Goal: Information Seeking & Learning: Learn about a topic

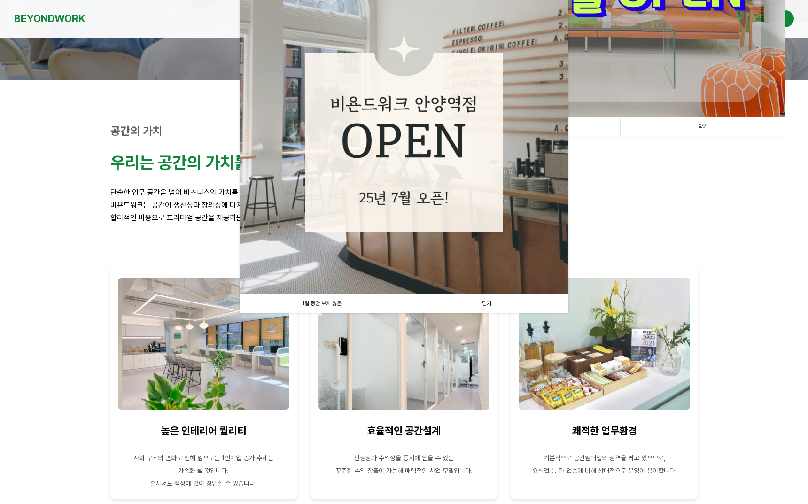
scroll to position [352, 0]
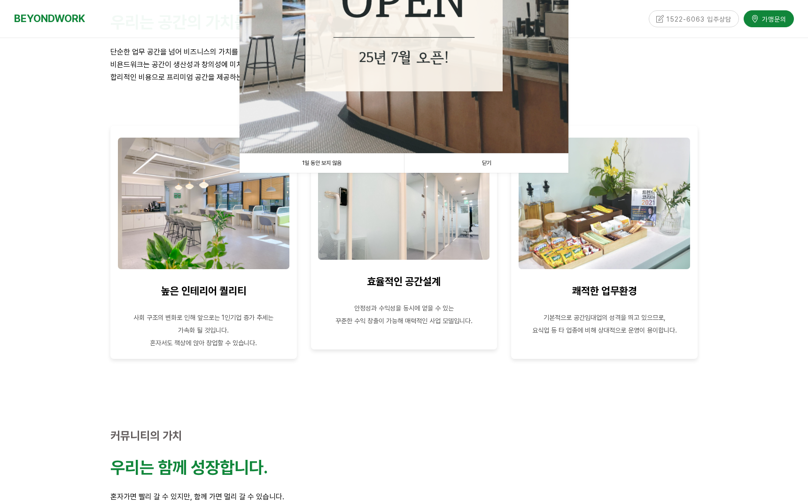
drag, startPoint x: 337, startPoint y: 158, endPoint x: 332, endPoint y: 168, distance: 10.9
click at [337, 158] on link "1일 동안 보지 않음" at bounding box center [322, 163] width 164 height 19
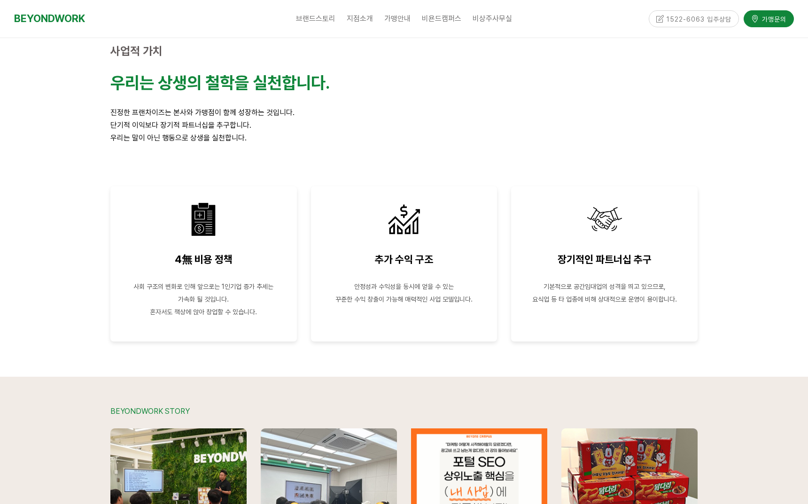
scroll to position [1820, 0]
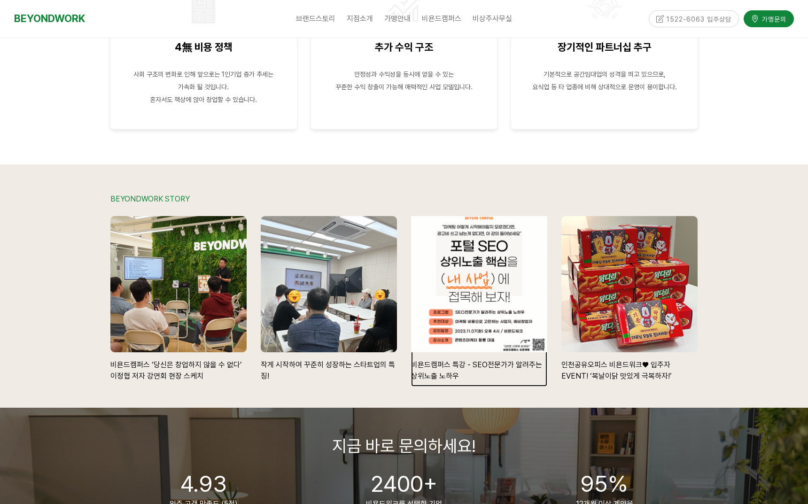
click at [480, 328] on div at bounding box center [479, 284] width 150 height 150
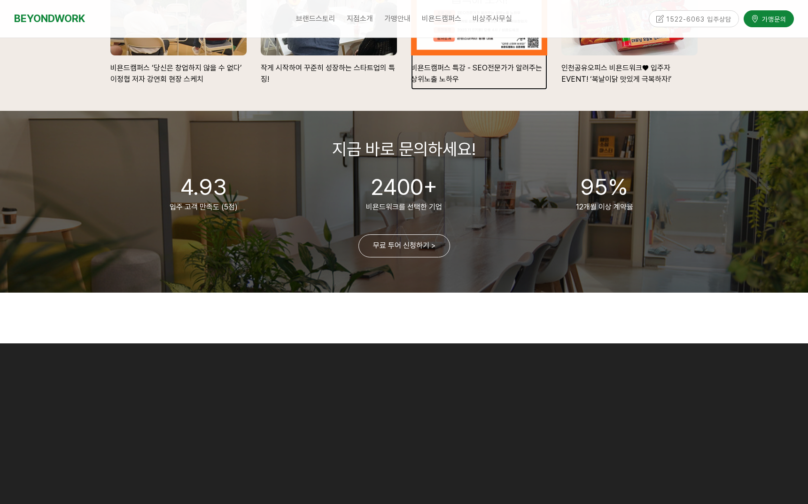
scroll to position [2172, 0]
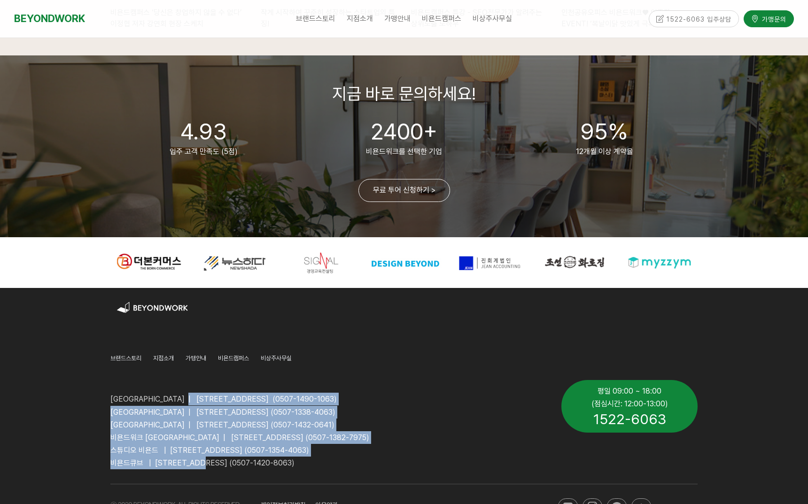
drag, startPoint x: 201, startPoint y: 403, endPoint x: 219, endPoint y: 464, distance: 63.7
click at [219, 464] on div "비욘드워크 안양역점 | 경기도 안양시 만안구 324번길 14, 2층, 3층, 4층 (0507-1490-1063) 비욘드워크 안양평촌점 | 경기…" at bounding box center [328, 424] width 437 height 89
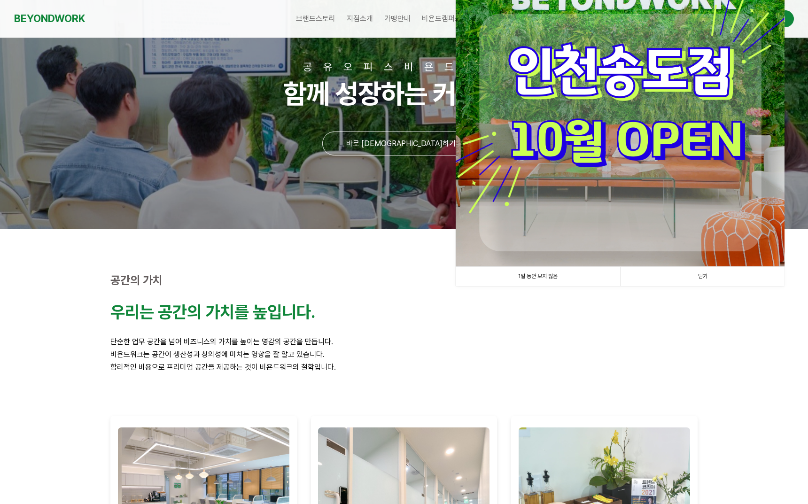
scroll to position [0, 0]
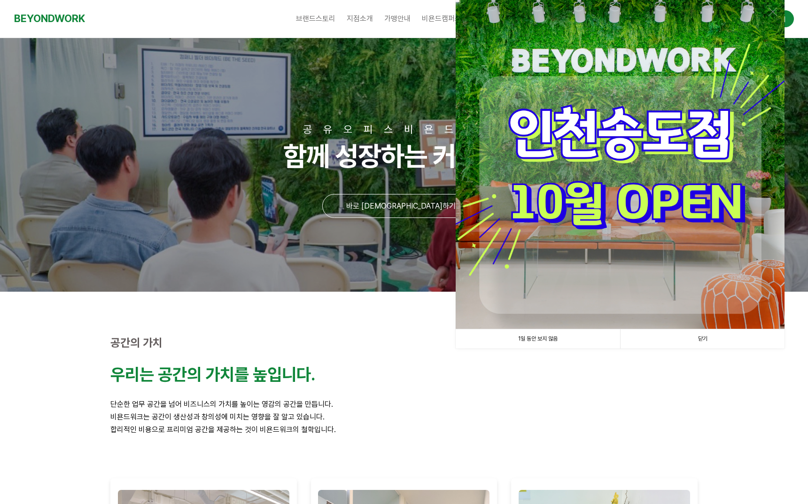
click at [546, 336] on link "1일 동안 보지 않음" at bounding box center [538, 338] width 164 height 19
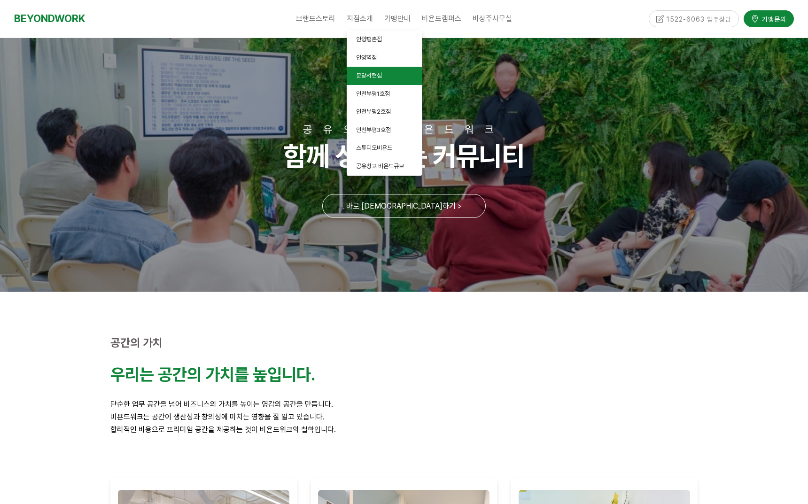
drag, startPoint x: 369, startPoint y: 73, endPoint x: 370, endPoint y: 79, distance: 5.7
click at [370, 75] on span "분당서현점" at bounding box center [369, 75] width 26 height 7
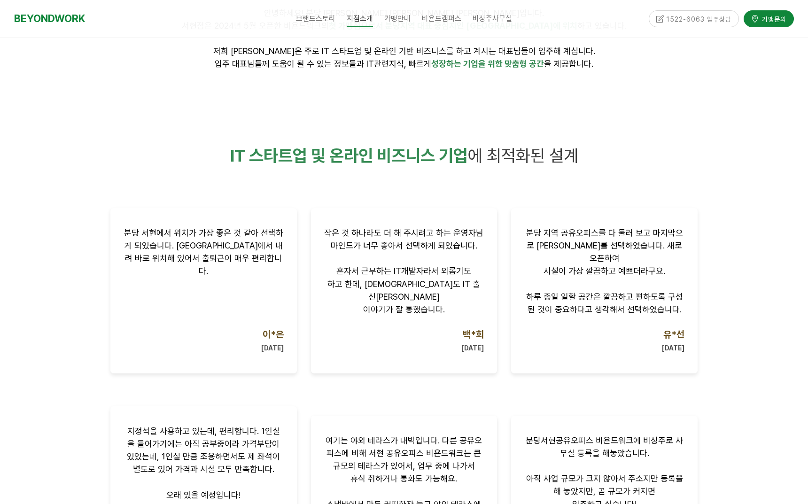
scroll to position [704, 0]
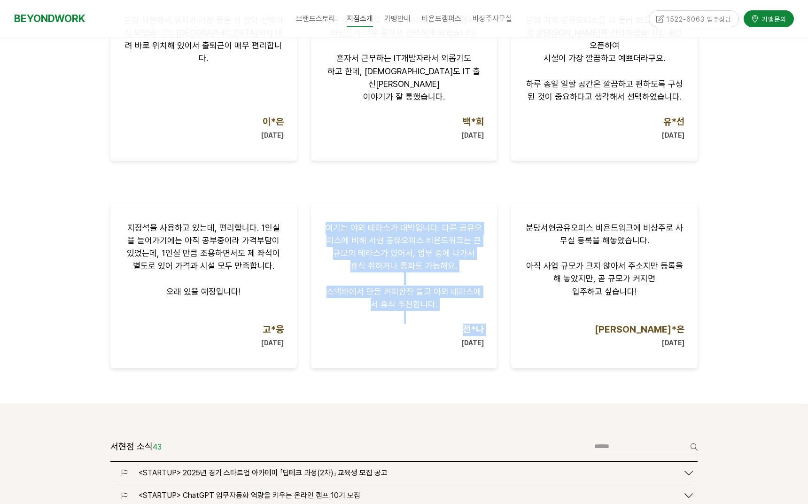
drag, startPoint x: 332, startPoint y: 346, endPoint x: 169, endPoint y: 405, distance: 173.8
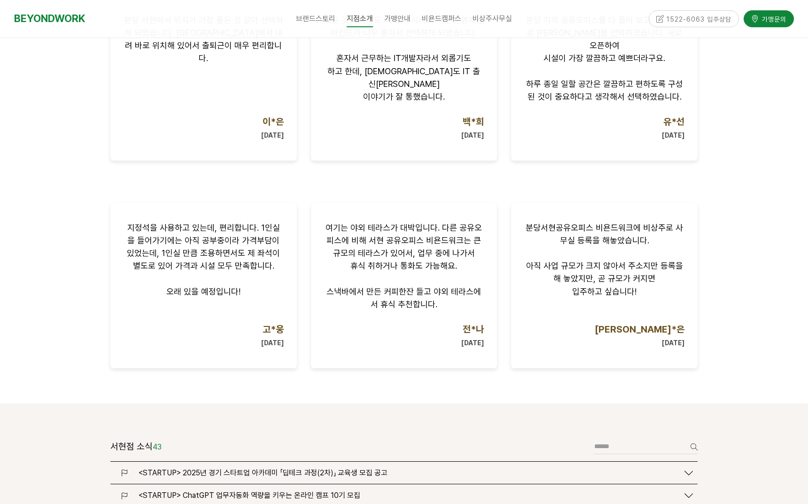
click at [226, 439] on div "서현점 소식 43 글쓰기 검색" at bounding box center [403, 450] width 587 height 23
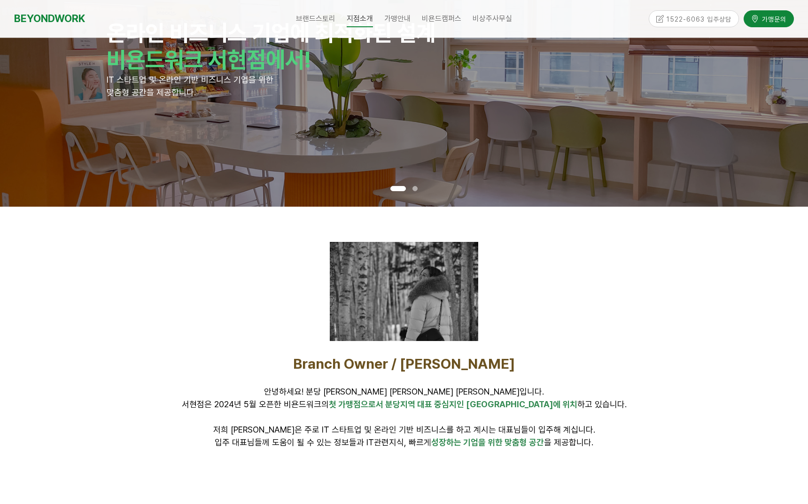
scroll to position [0, 0]
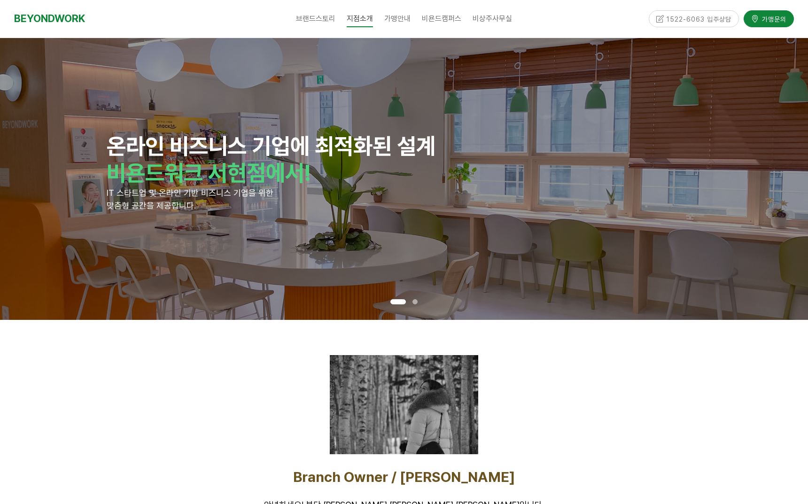
click at [711, 185] on div "온라인 비즈니스 기업에 최적화된 설계 비욘드워크 서현점에서! IT 스타트업 및 온라인 기반 비즈니스 기업을 위한 맞춤형 공간을 제공합니다." at bounding box center [404, 179] width 808 height 282
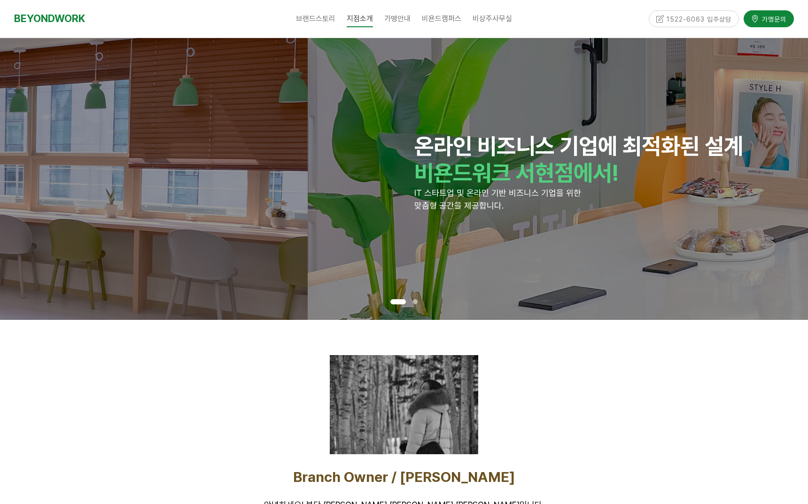
drag, startPoint x: 406, startPoint y: 220, endPoint x: 1, endPoint y: 262, distance: 407.4
click at [15, 262] on div "온라인 비즈니스 기업에 최적화된 설계 비욘드워크 서현점에서! IT 스타트업 및 온라인 기반 비즈니스 기업을 위한 맞춤형 공간을 제공합니다. 온…" at bounding box center [307, 179] width 4847 height 282
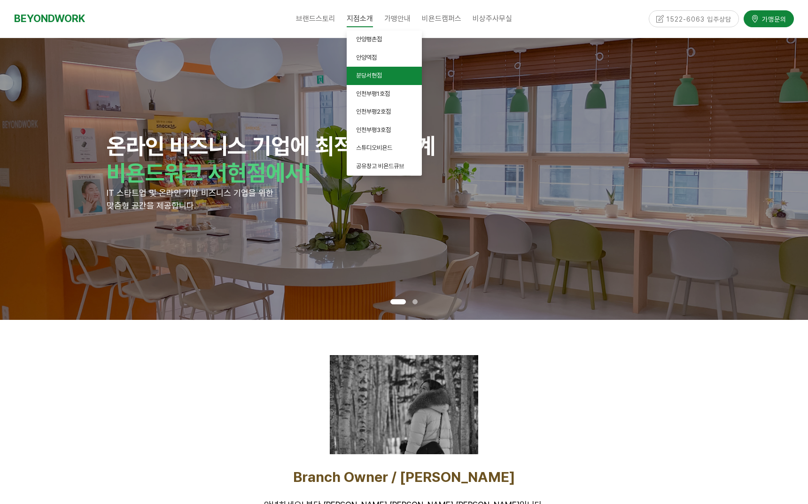
click at [380, 75] on span "분당서현점" at bounding box center [369, 75] width 26 height 7
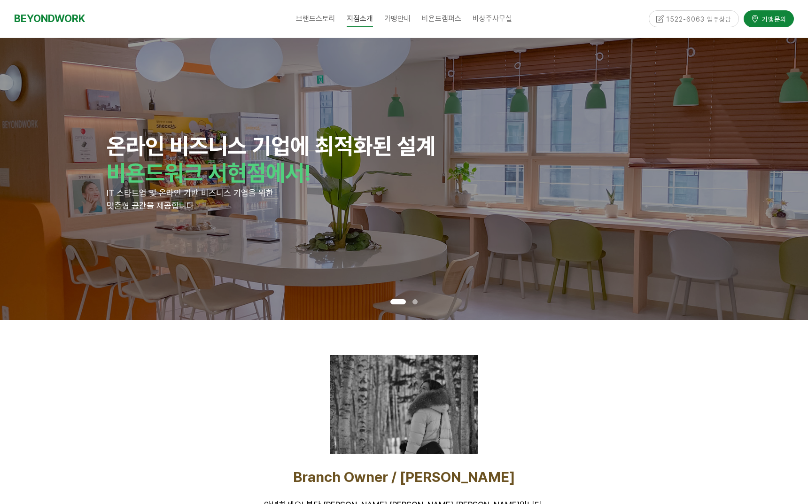
scroll to position [59, 0]
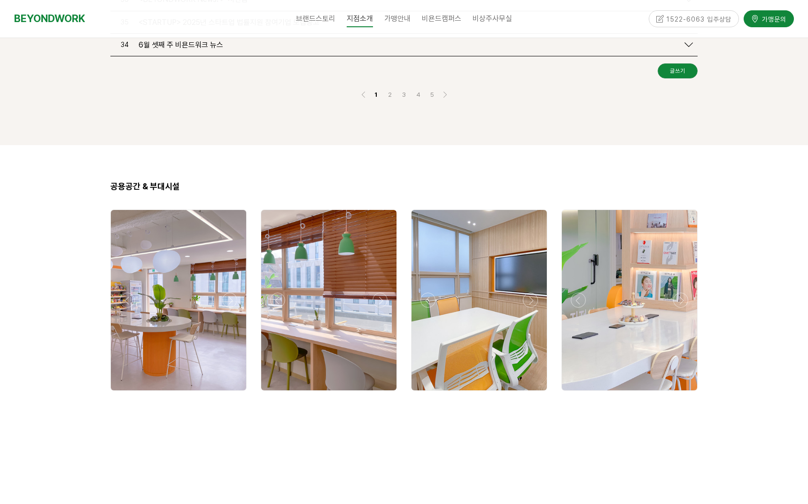
scroll to position [1447, 0]
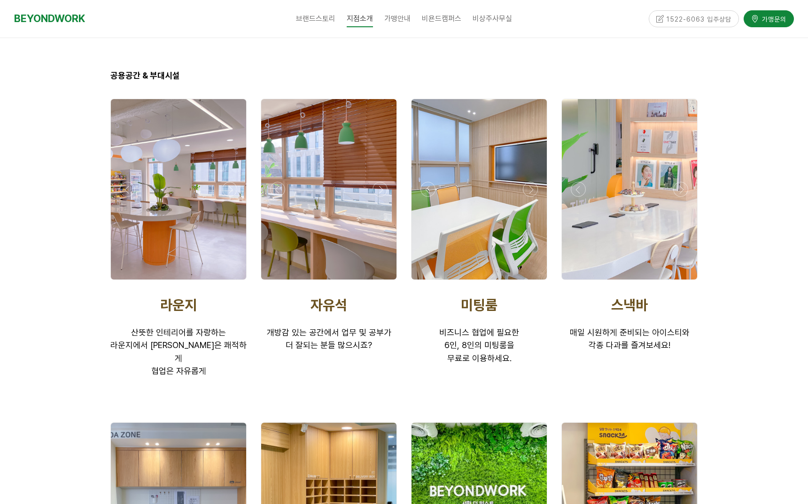
click at [178, 220] on div at bounding box center [178, 189] width 135 height 180
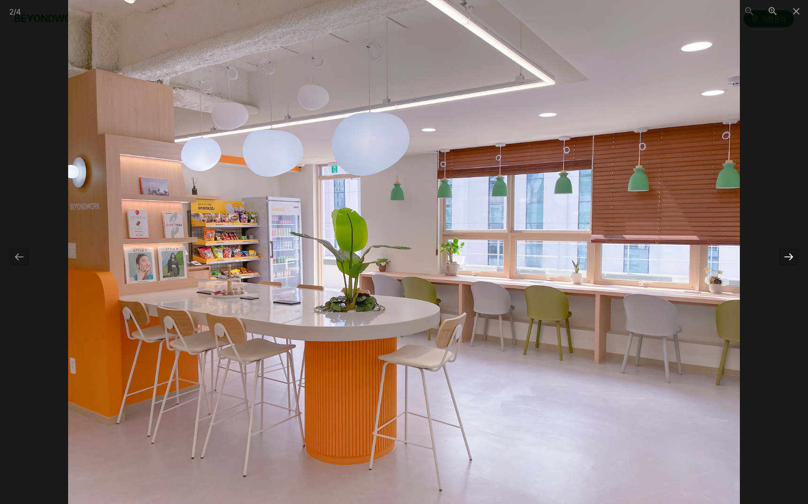
click at [782, 257] on div at bounding box center [789, 256] width 20 height 18
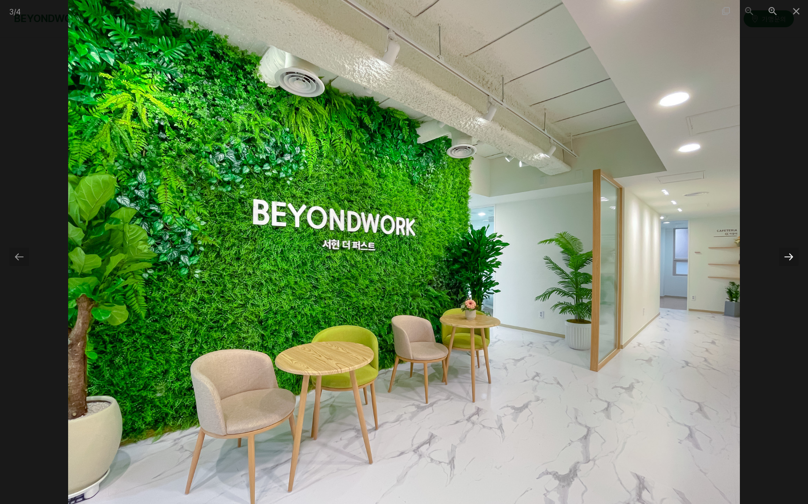
click at [782, 261] on div at bounding box center [789, 256] width 20 height 18
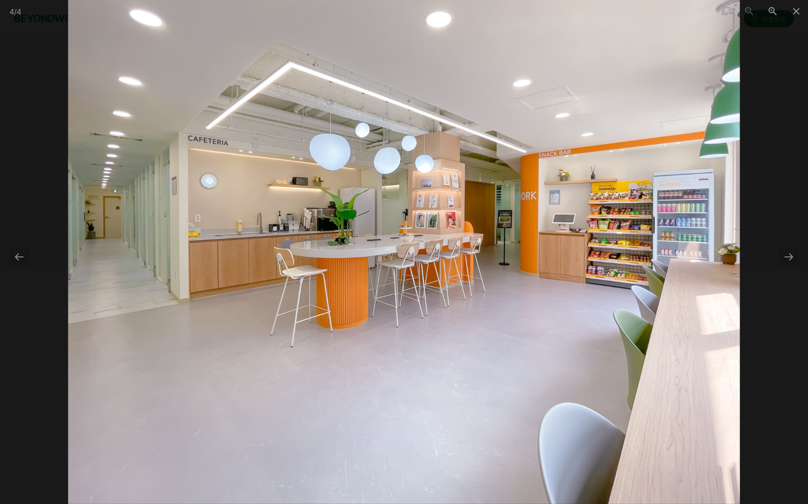
click at [529, 242] on img at bounding box center [404, 252] width 672 height 504
click at [783, 256] on div at bounding box center [789, 256] width 20 height 18
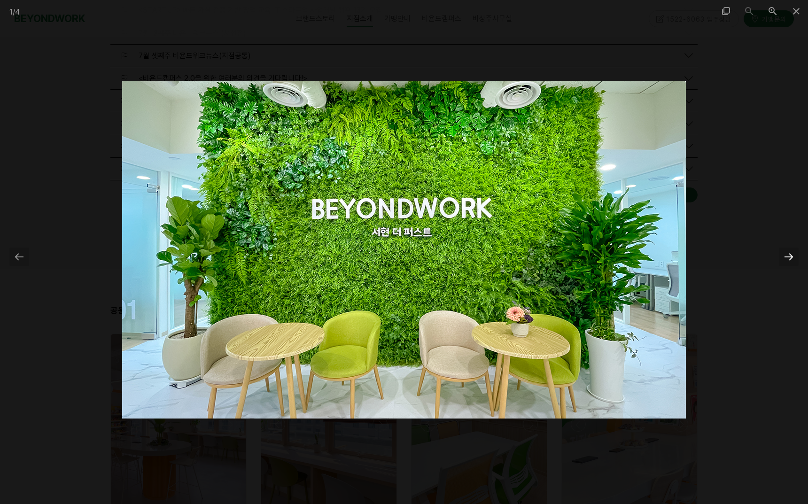
click at [783, 256] on div at bounding box center [789, 256] width 20 height 18
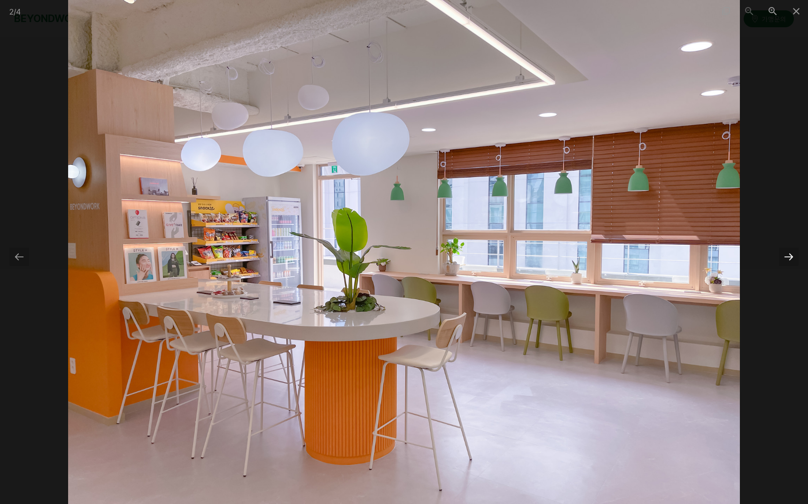
click at [783, 256] on div at bounding box center [789, 256] width 20 height 18
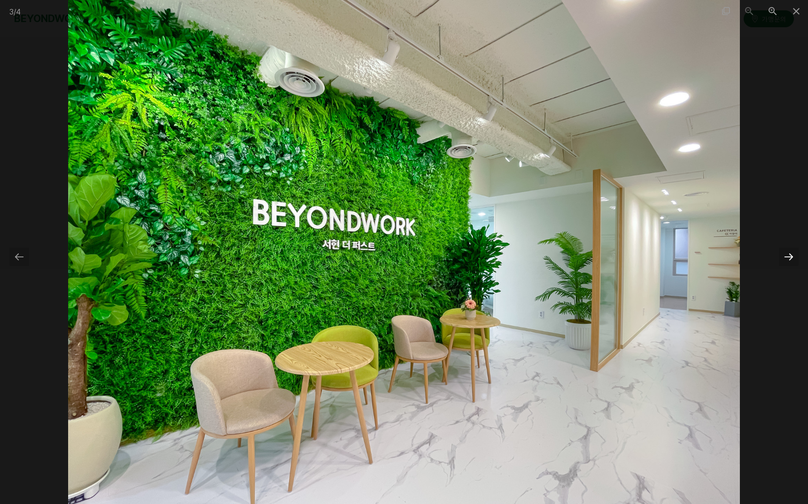
click at [783, 256] on div at bounding box center [789, 256] width 20 height 18
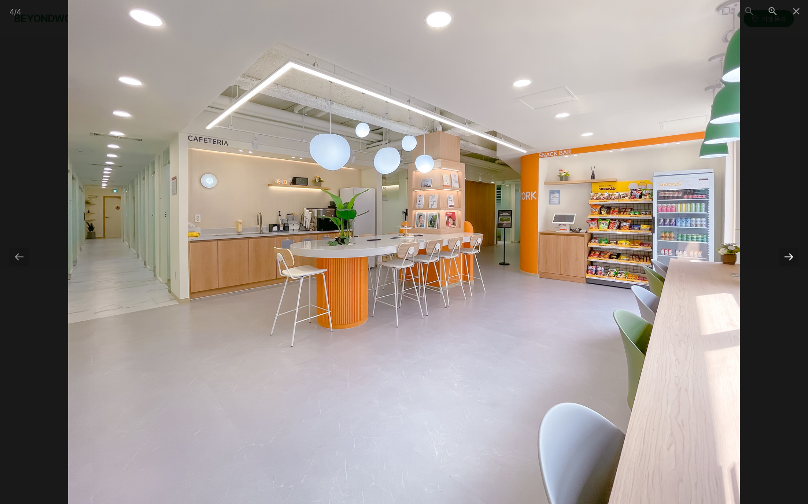
click at [783, 256] on div at bounding box center [789, 256] width 20 height 18
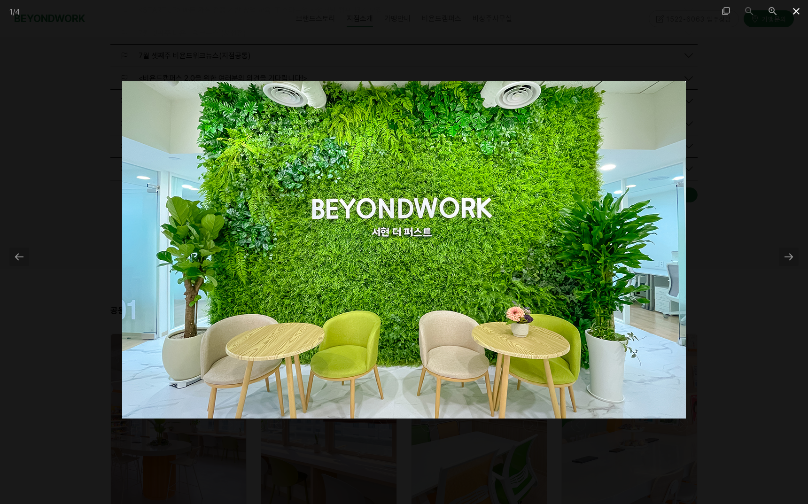
click at [799, 12] on span at bounding box center [795, 11] width 23 height 22
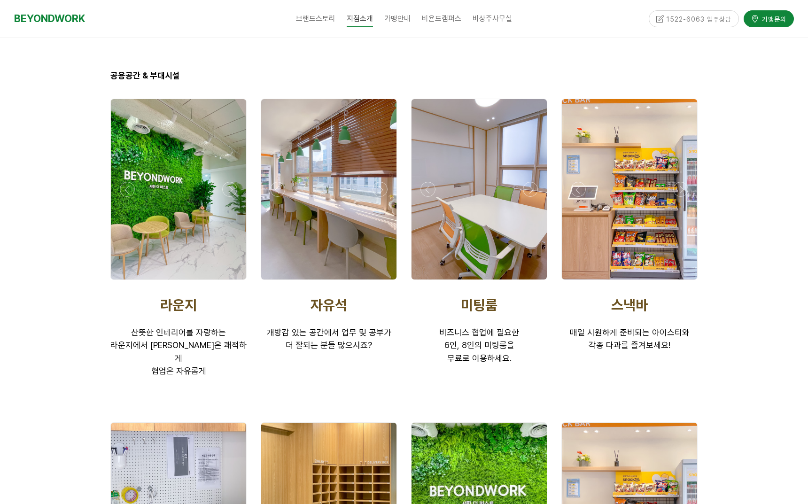
click at [640, 202] on div at bounding box center [629, 189] width 135 height 180
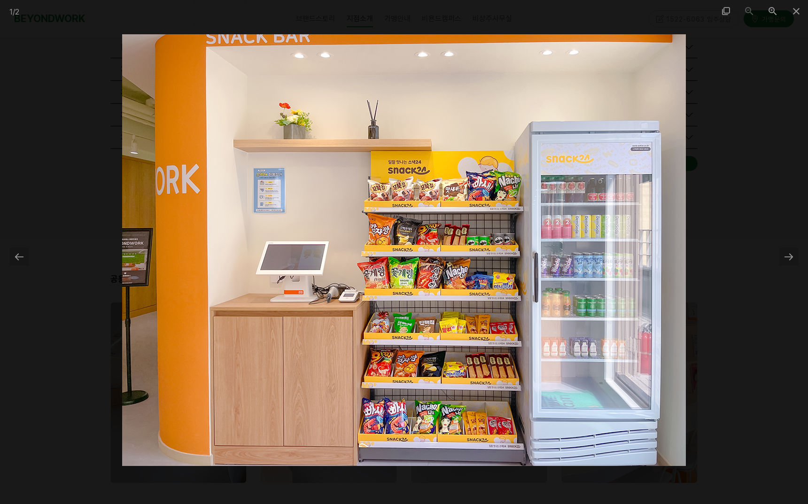
scroll to position [1153, 0]
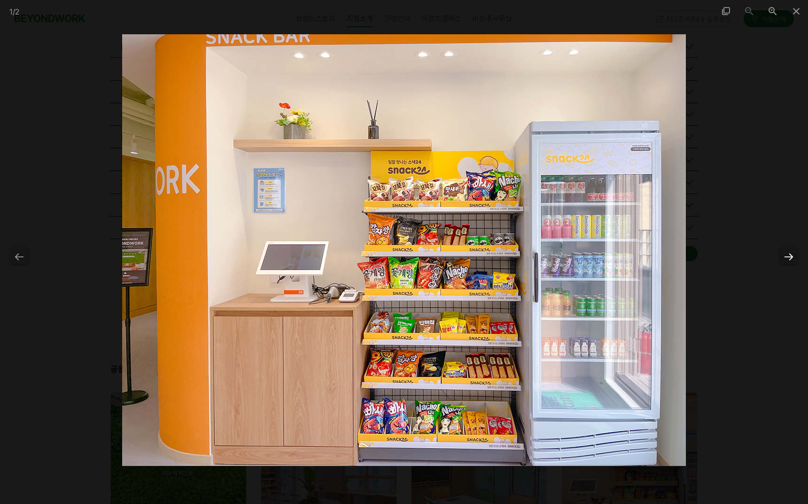
click at [791, 255] on div at bounding box center [789, 256] width 20 height 18
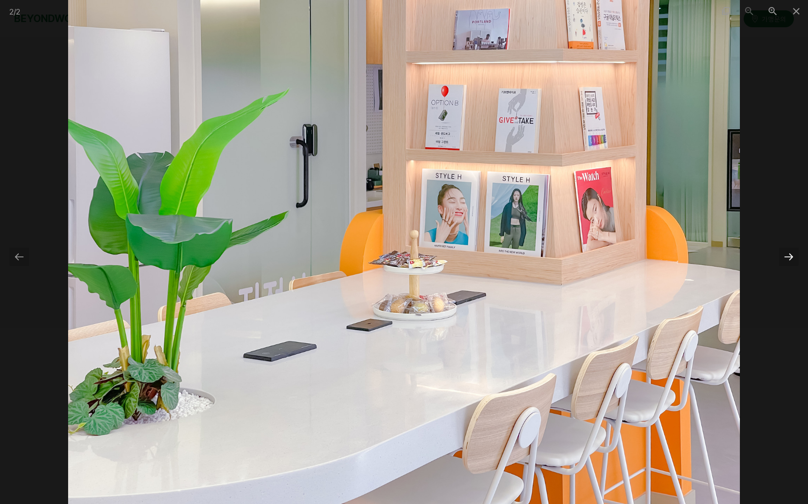
click at [792, 255] on div at bounding box center [789, 256] width 20 height 18
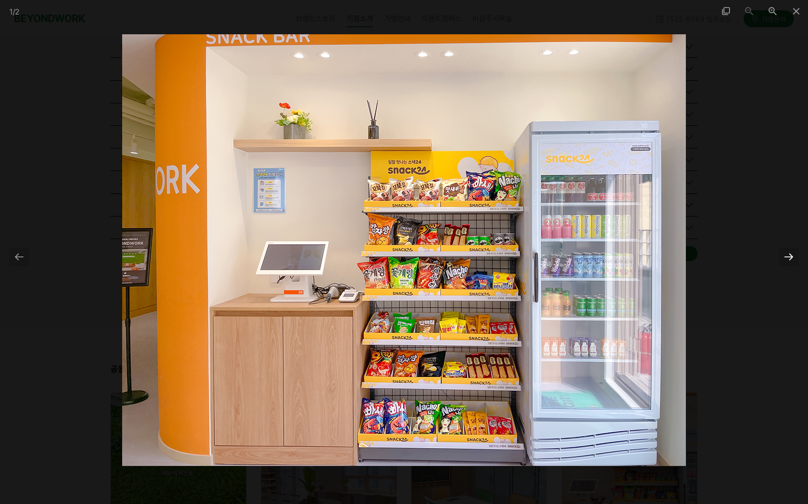
click at [792, 257] on div at bounding box center [789, 256] width 20 height 18
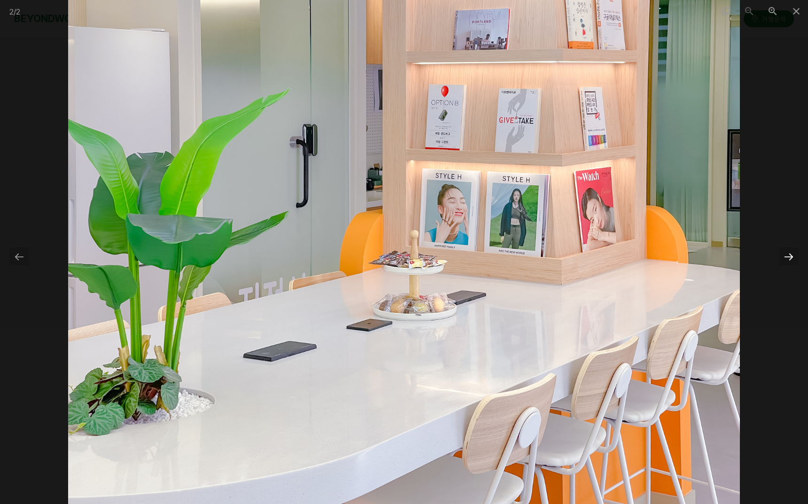
click at [792, 257] on div at bounding box center [789, 256] width 20 height 18
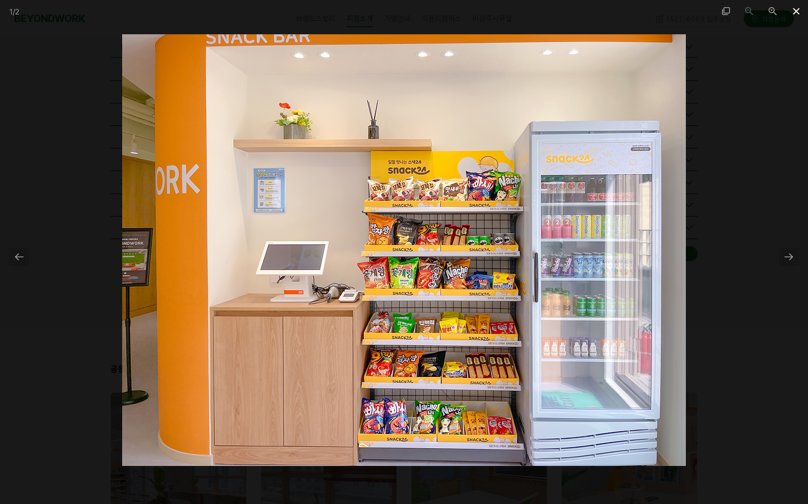
click at [792, 15] on span at bounding box center [795, 11] width 23 height 22
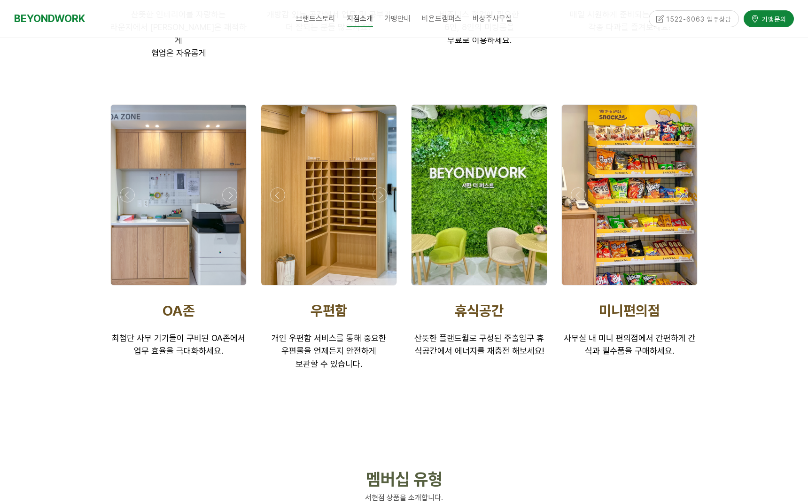
scroll to position [1858, 0]
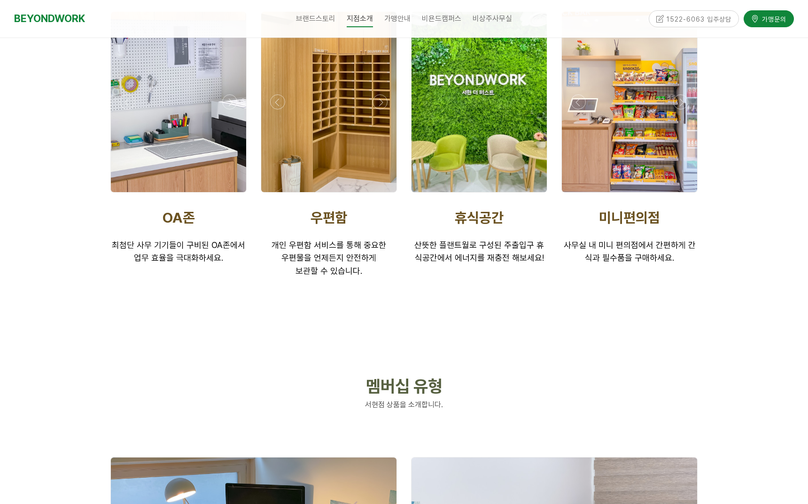
click at [105, 113] on div at bounding box center [37, 102] width 135 height 180
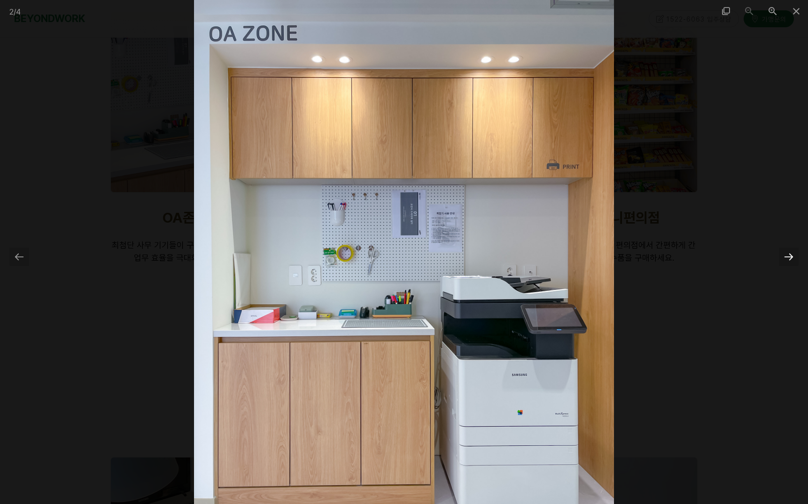
click at [785, 257] on div at bounding box center [789, 256] width 20 height 18
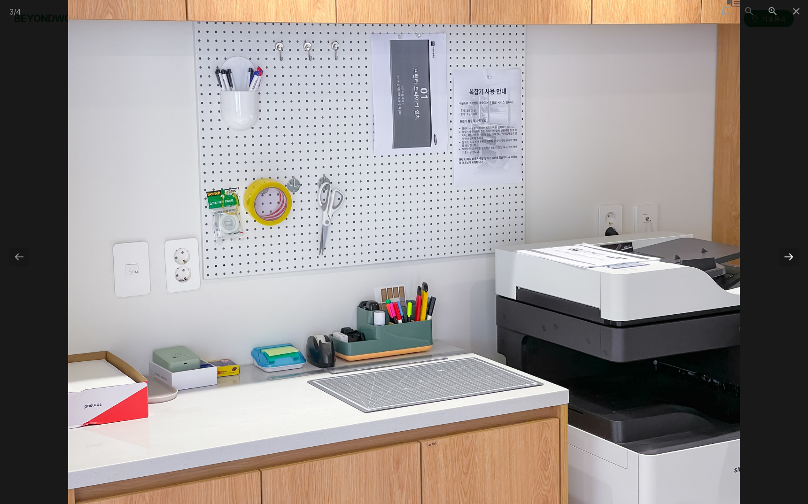
click at [785, 258] on div at bounding box center [789, 256] width 20 height 18
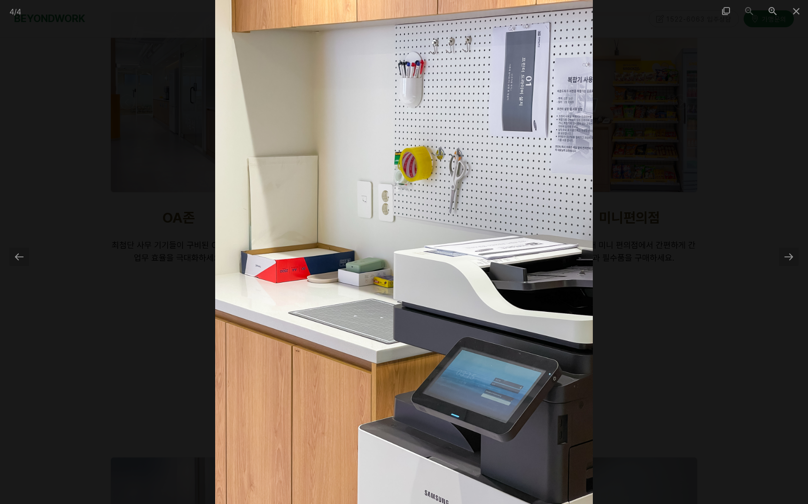
click at [777, 256] on div at bounding box center [404, 252] width 808 height 504
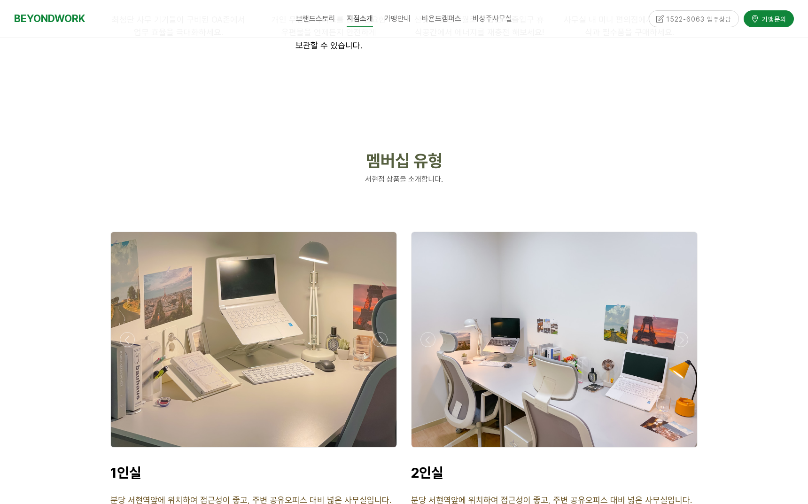
scroll to position [2151, 0]
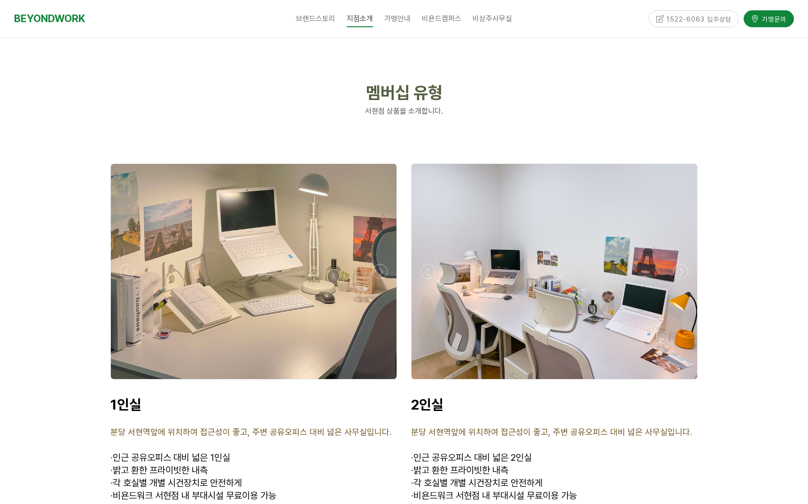
click at [294, 285] on div at bounding box center [254, 271] width 286 height 215
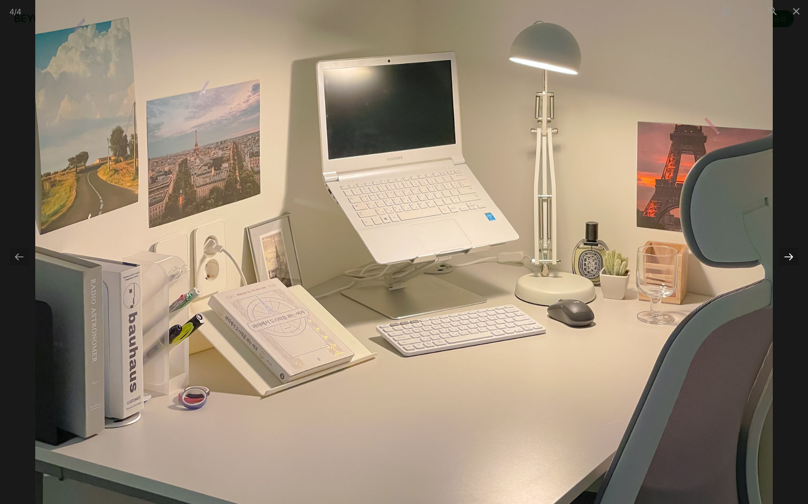
click at [783, 256] on div at bounding box center [789, 256] width 20 height 18
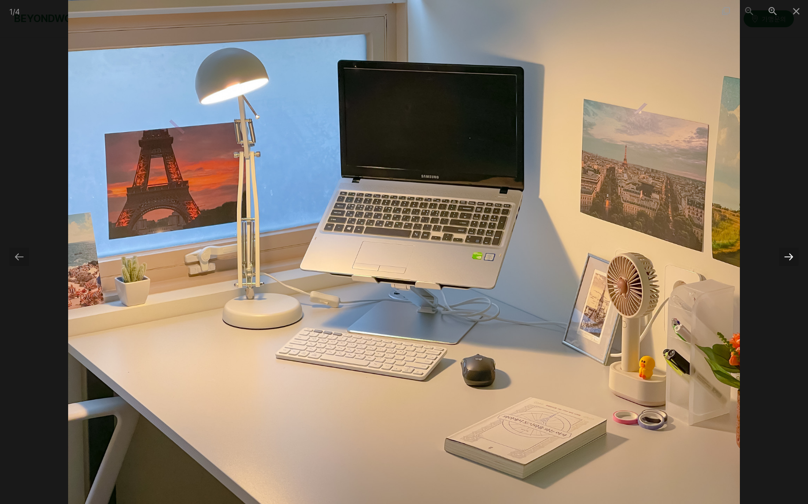
click at [783, 256] on div at bounding box center [789, 256] width 20 height 18
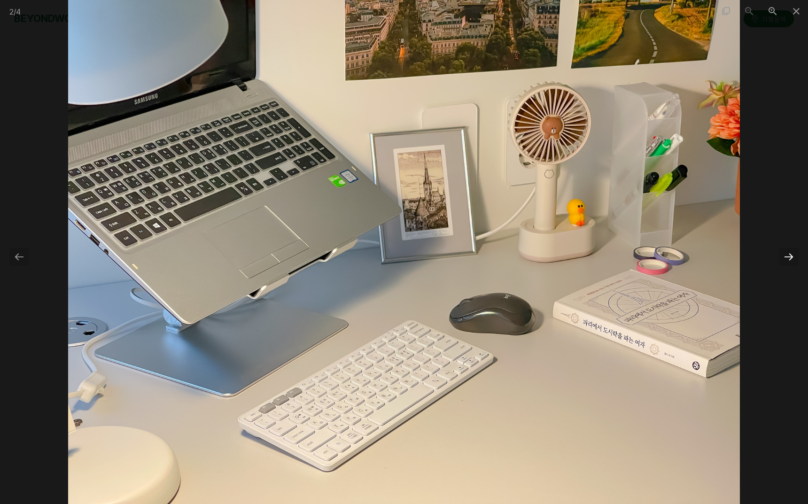
click at [783, 256] on div at bounding box center [789, 256] width 20 height 18
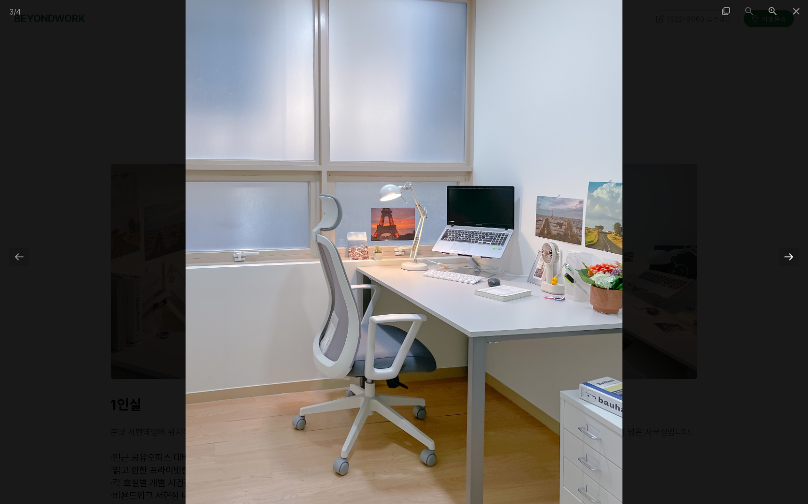
click at [788, 257] on div at bounding box center [789, 256] width 20 height 18
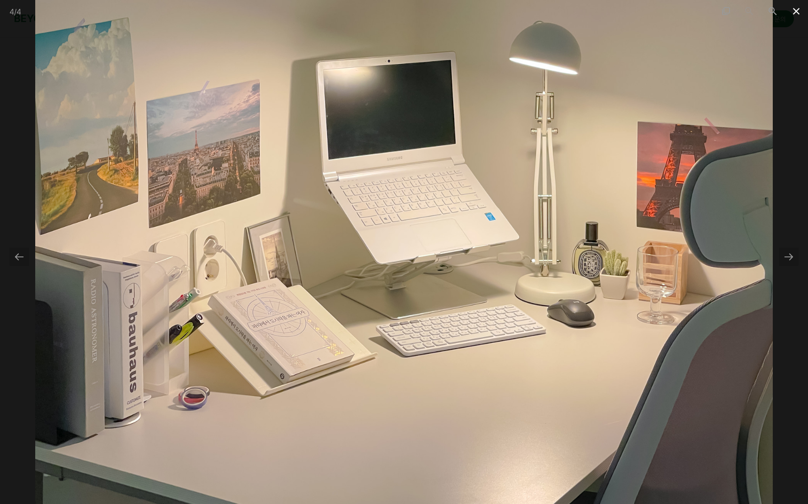
click at [796, 16] on span at bounding box center [795, 11] width 23 height 22
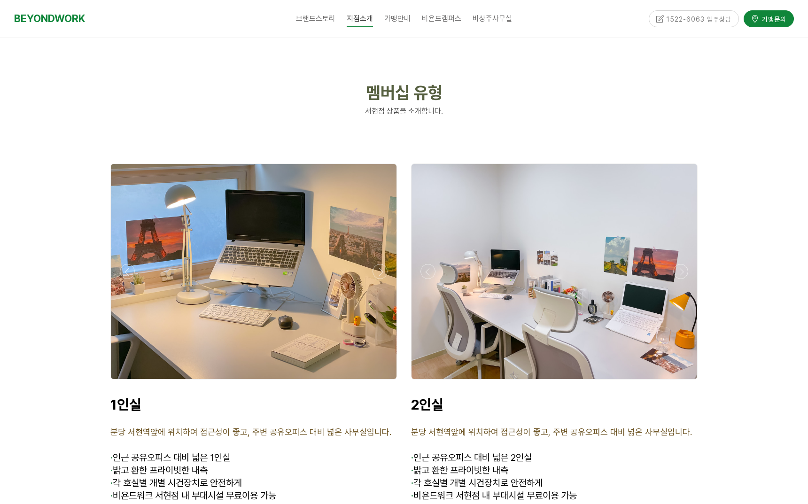
click at [610, 271] on div at bounding box center [554, 271] width 286 height 215
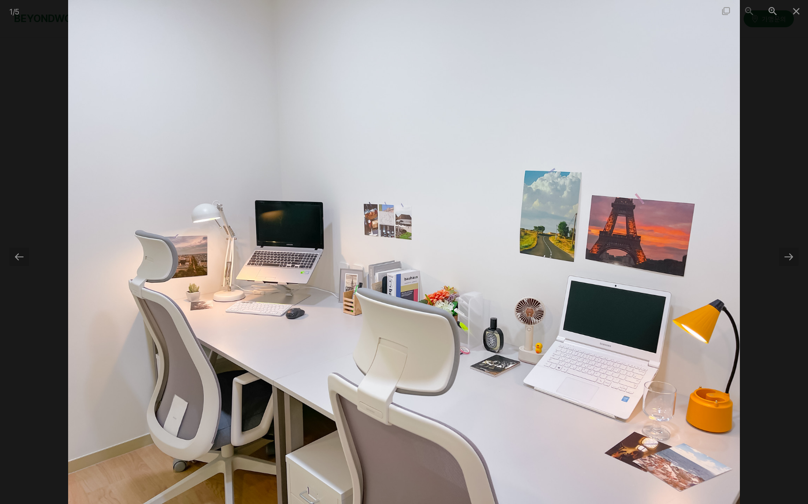
click at [779, 266] on div "1 / 5" at bounding box center [404, 252] width 808 height 504
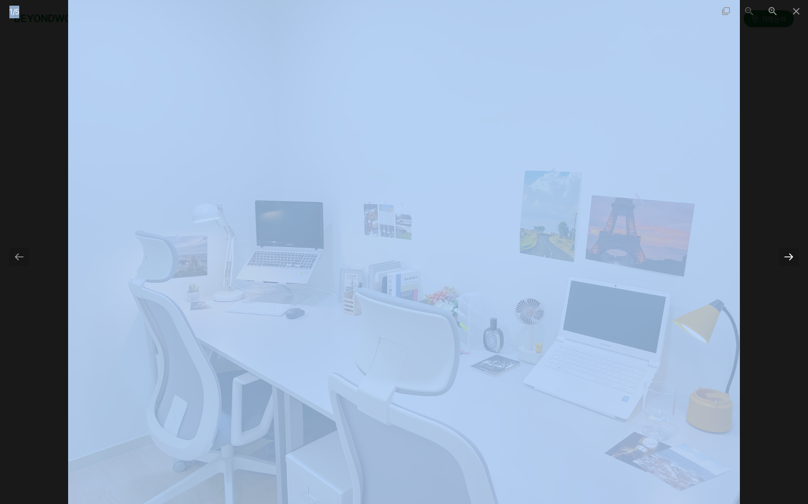
click at [788, 255] on div at bounding box center [789, 256] width 20 height 18
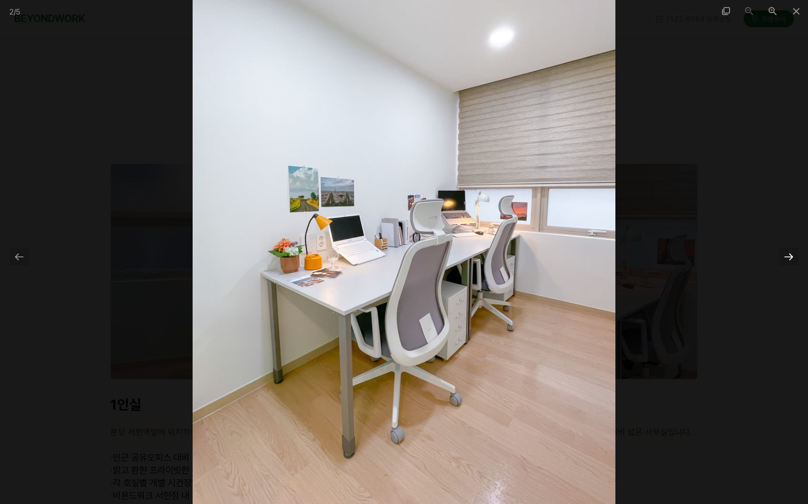
click at [788, 258] on div at bounding box center [789, 256] width 20 height 18
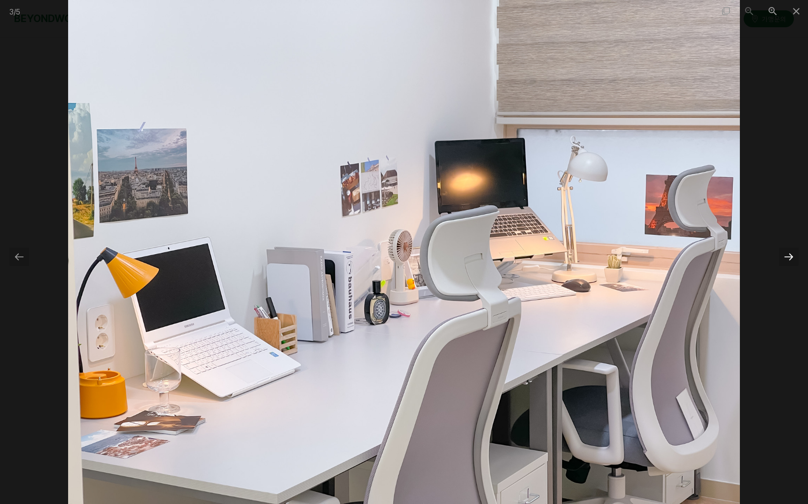
click at [787, 259] on div at bounding box center [789, 256] width 20 height 18
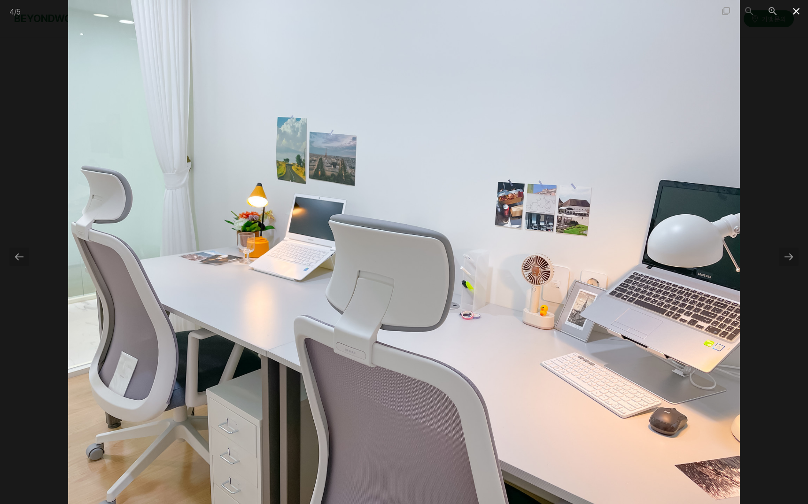
click at [799, 13] on span at bounding box center [795, 11] width 23 height 22
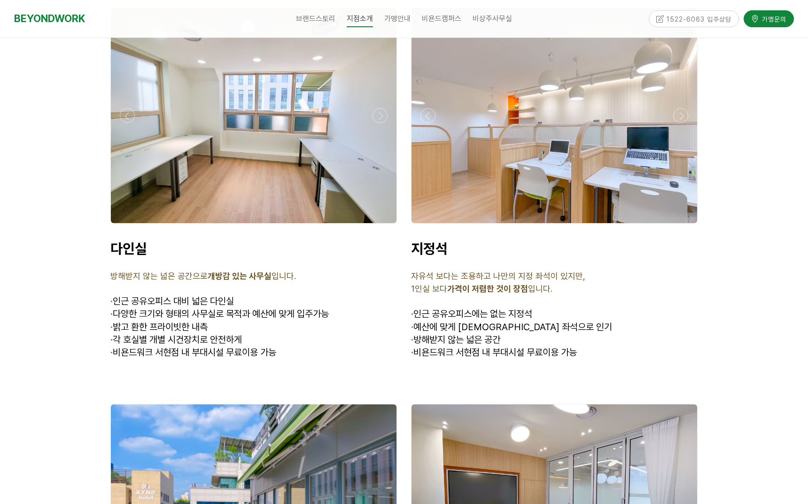
scroll to position [2914, 0]
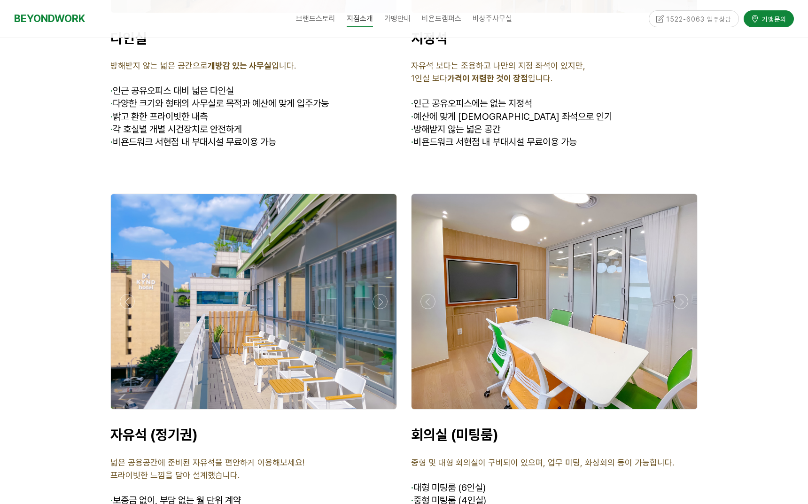
click at [684, 412] on div at bounding box center [554, 412] width 291 height 0
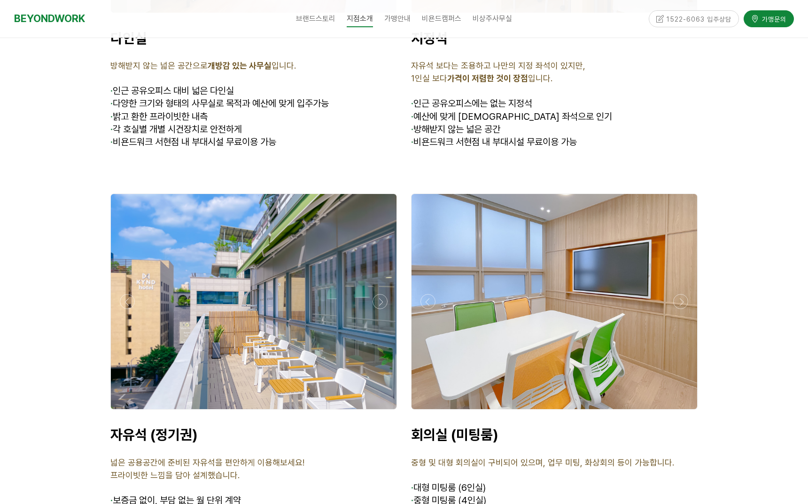
click at [682, 412] on div at bounding box center [554, 412] width 291 height 0
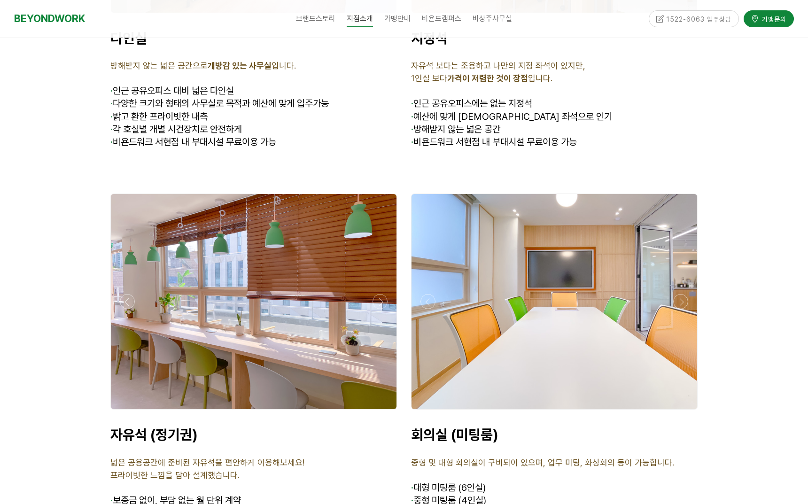
click at [683, 412] on div at bounding box center [554, 412] width 291 height 0
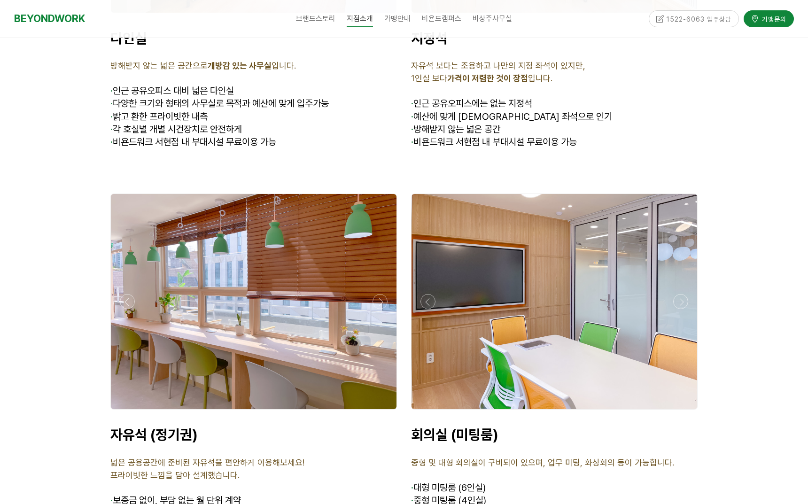
click at [683, 412] on div at bounding box center [554, 412] width 291 height 0
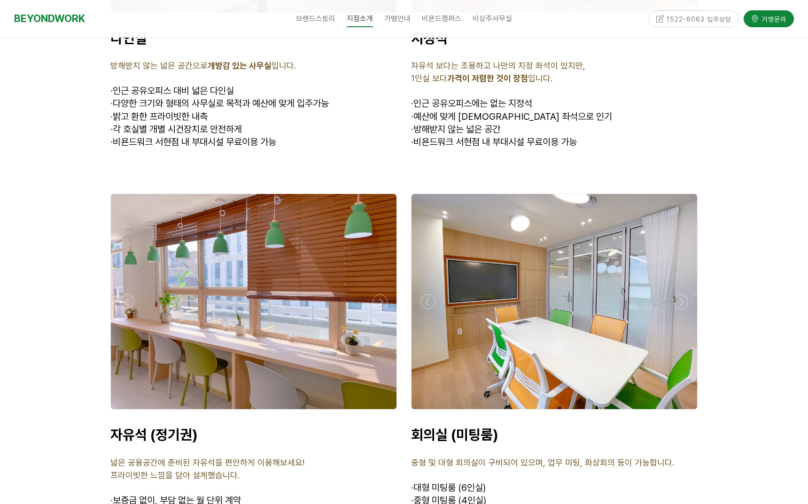
click at [376, 412] on div at bounding box center [253, 412] width 291 height 0
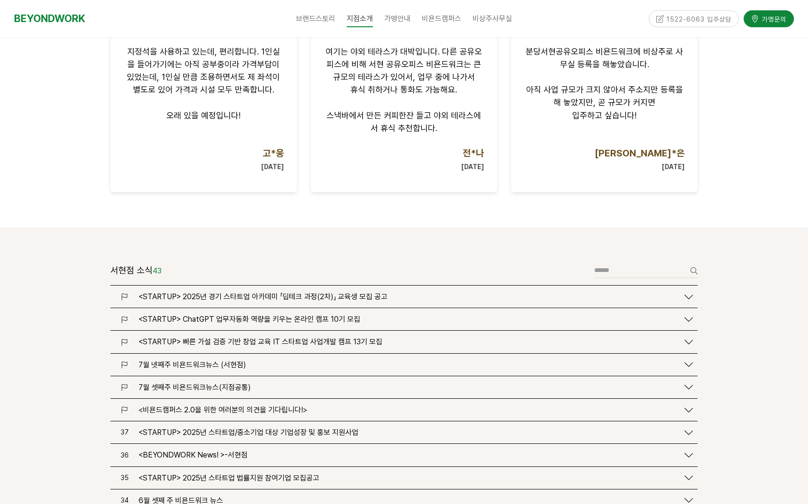
scroll to position [998, 0]
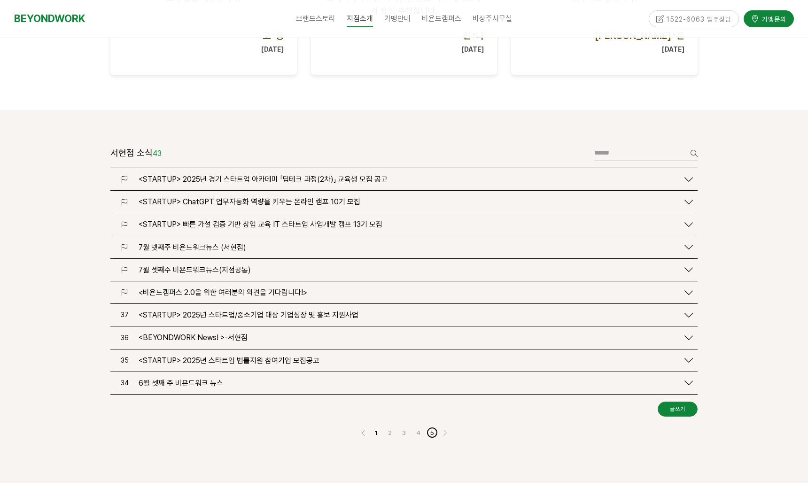
click at [433, 426] on link "5" at bounding box center [431, 431] width 11 height 11
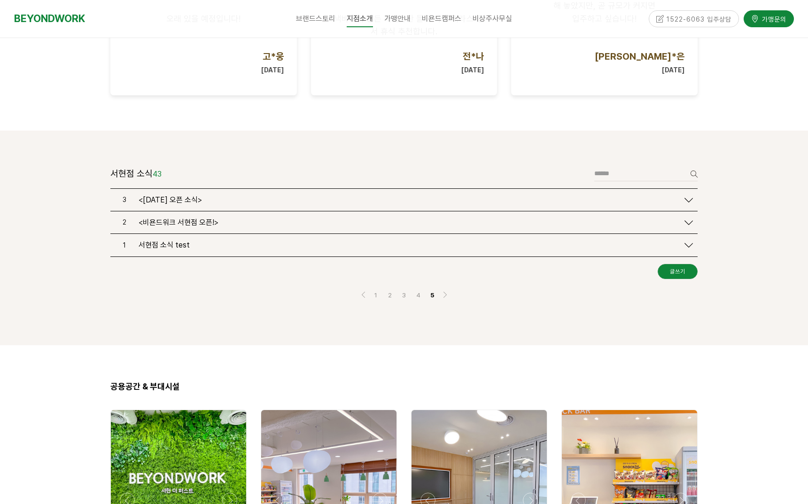
scroll to position [1046, 0]
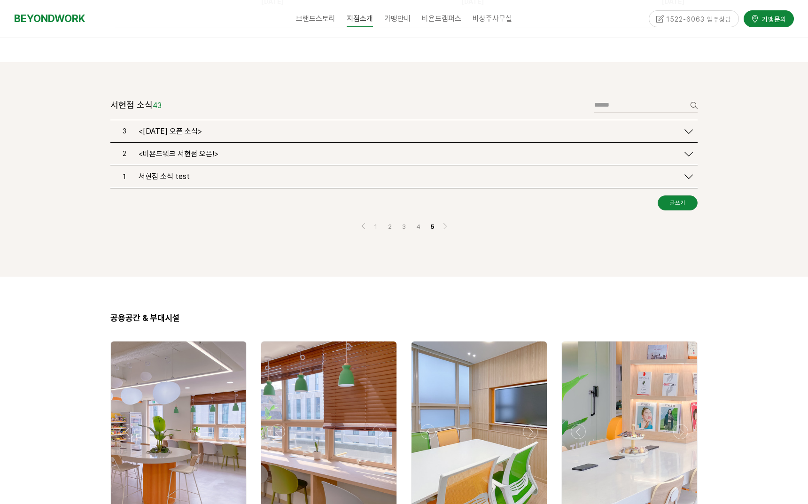
click at [687, 127] on icon at bounding box center [688, 131] width 8 height 8
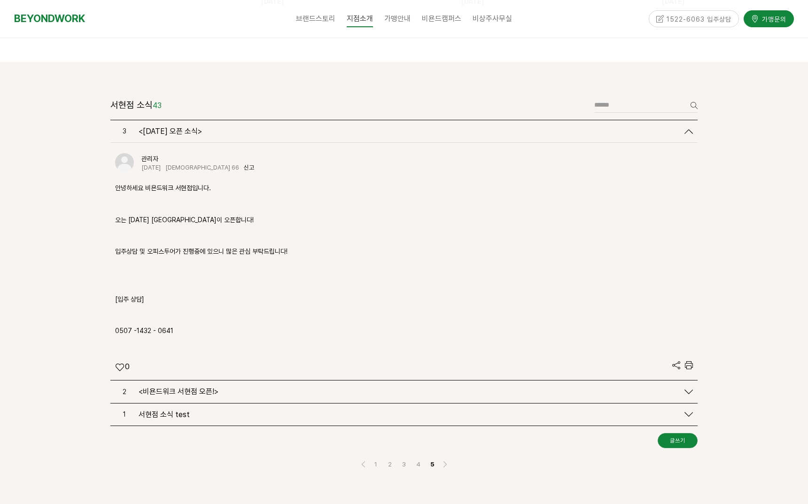
click at [686, 387] on icon at bounding box center [688, 391] width 8 height 8
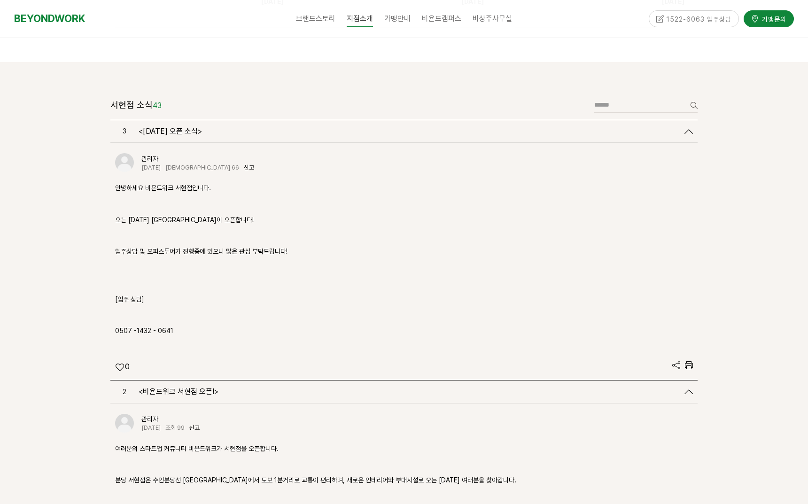
scroll to position [1281, 0]
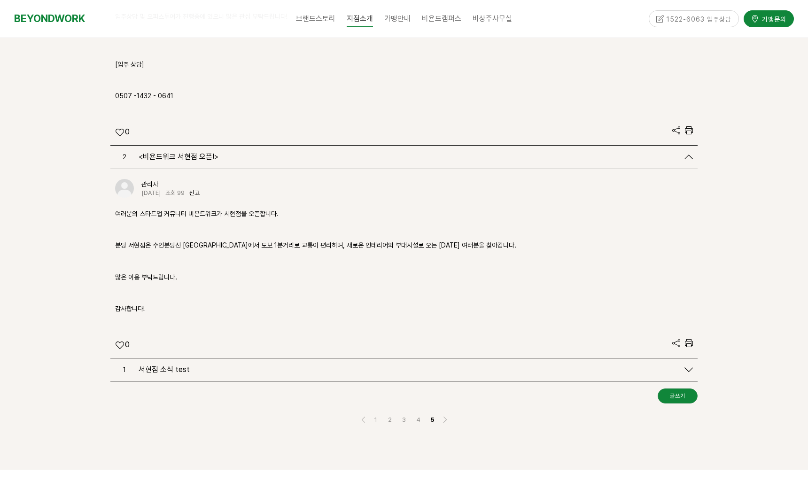
click at [686, 358] on div "1 서현점 소식 test" at bounding box center [403, 369] width 587 height 22
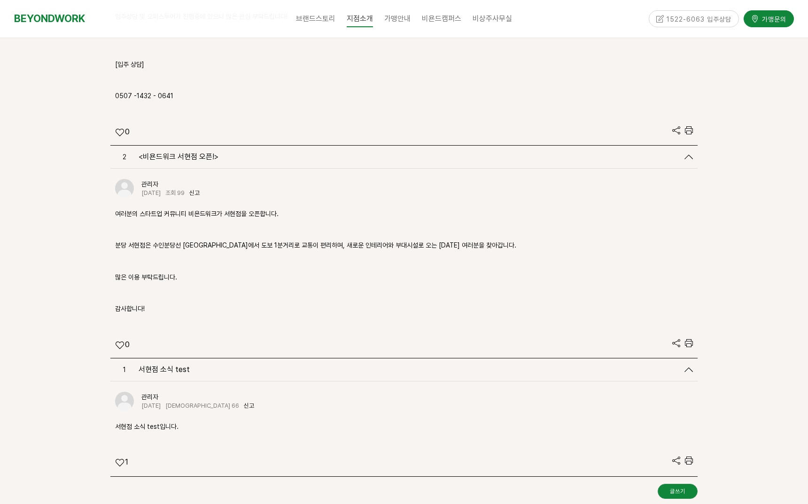
click at [686, 365] on icon at bounding box center [688, 369] width 8 height 8
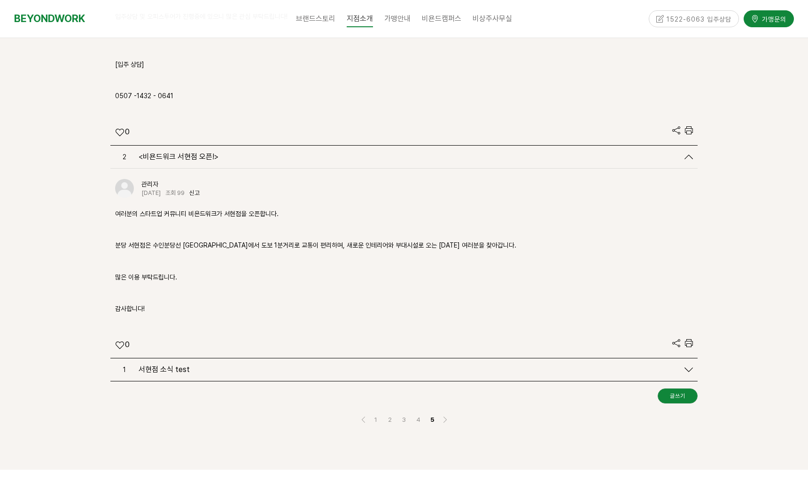
click at [686, 365] on icon at bounding box center [688, 369] width 8 height 8
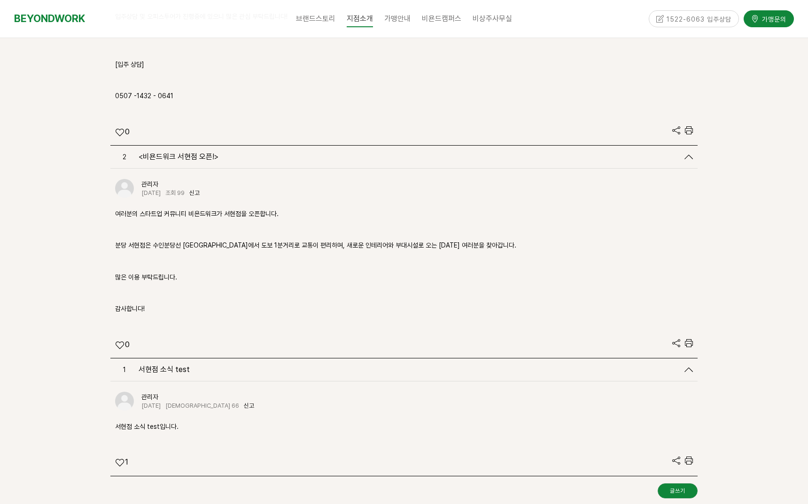
click at [686, 365] on icon at bounding box center [688, 369] width 8 height 8
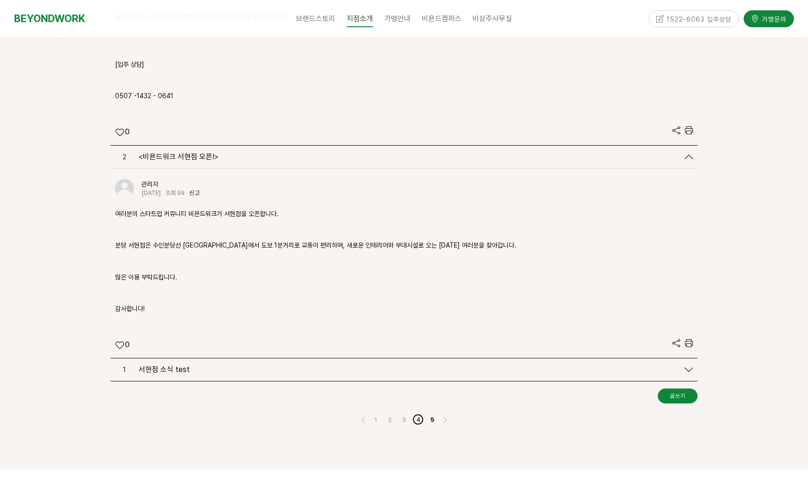
click at [418, 413] on link "4" at bounding box center [417, 418] width 11 height 11
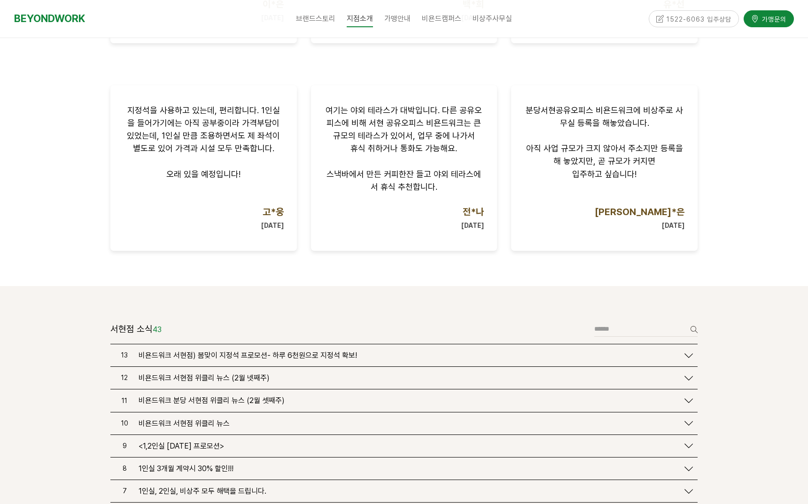
scroll to position [1046, 0]
